Goal: Task Accomplishment & Management: Manage account settings

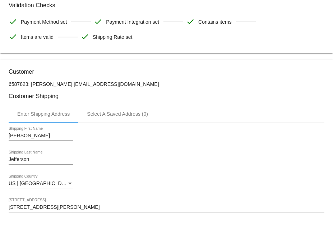
scroll to position [36, 0]
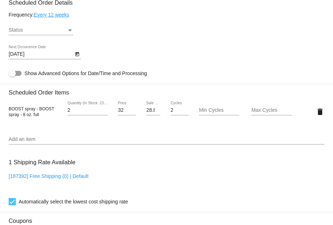
scroll to position [431, 0]
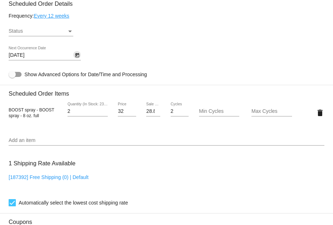
click at [78, 58] on icon "Open calendar" at bounding box center [77, 55] width 5 height 9
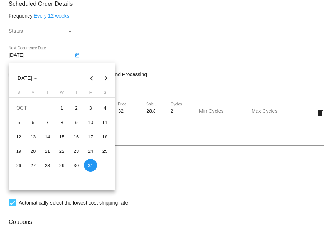
click at [131, 40] on div at bounding box center [166, 112] width 333 height 225
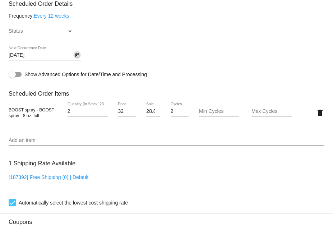
click at [69, 32] on div "Status" at bounding box center [70, 32] width 4 height 2
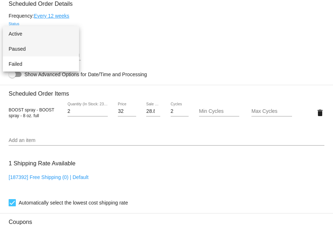
click at [40, 47] on span "Paused" at bounding box center [41, 48] width 65 height 15
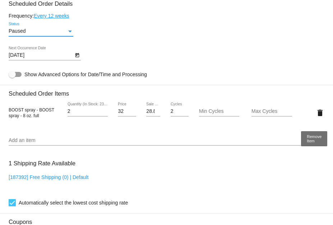
click at [316, 117] on mat-icon "delete" at bounding box center [320, 112] width 9 height 9
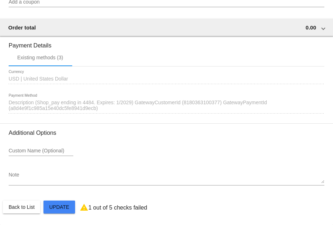
scroll to position [620, 0]
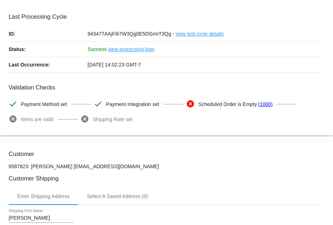
scroll to position [0, 0]
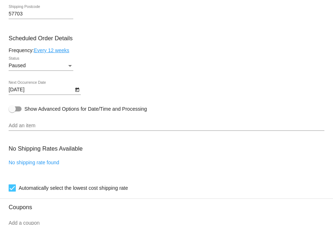
scroll to position [431, 0]
